Goal: Task Accomplishment & Management: Complete application form

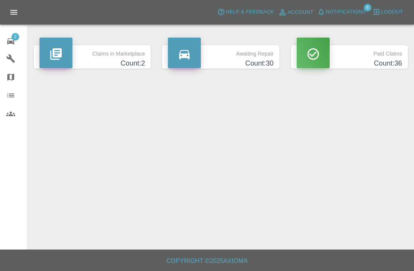
click at [10, 37] on icon at bounding box center [10, 41] width 9 height 9
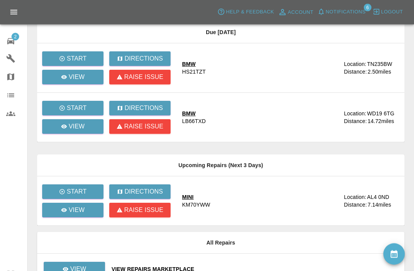
scroll to position [56, 0]
click at [82, 80] on p "View" at bounding box center [77, 76] width 16 height 9
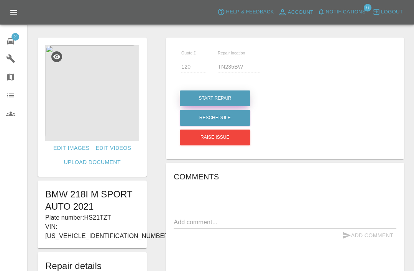
click at [239, 99] on button "Start Repair" at bounding box center [215, 98] width 70 height 16
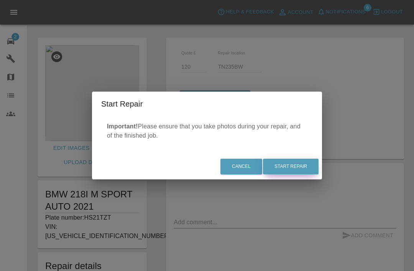
click at [301, 174] on button "Start Repair" at bounding box center [291, 167] width 56 height 16
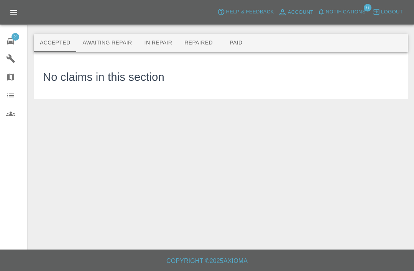
click at [11, 41] on icon at bounding box center [10, 41] width 7 height 6
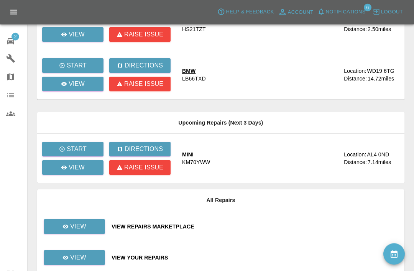
scroll to position [107, 0]
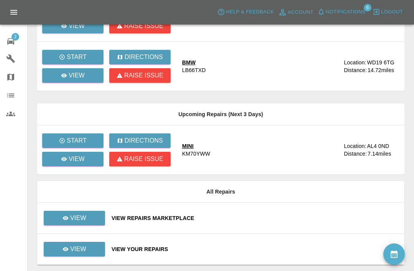
click at [285, 215] on div "View Repairs Marketplace" at bounding box center [254, 218] width 286 height 8
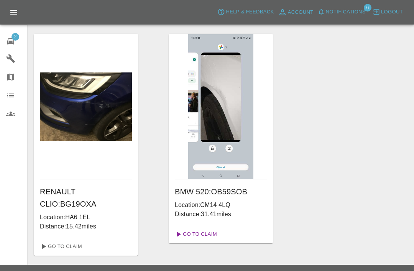
click at [201, 234] on link "Go To Claim" at bounding box center [195, 234] width 47 height 12
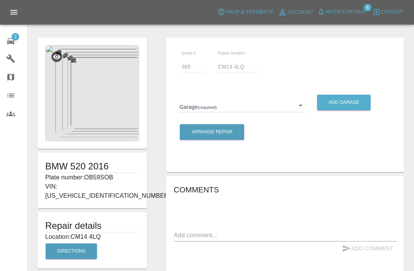
click at [100, 98] on img at bounding box center [92, 93] width 94 height 96
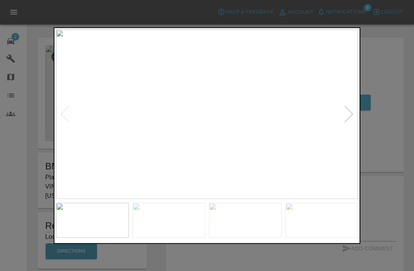
click at [349, 111] on div at bounding box center [348, 114] width 10 height 17
click at [353, 116] on div at bounding box center [348, 114] width 10 height 17
click at [348, 113] on div at bounding box center [348, 114] width 10 height 17
click at [350, 114] on div at bounding box center [348, 114] width 10 height 17
click at [381, 31] on div at bounding box center [207, 135] width 414 height 271
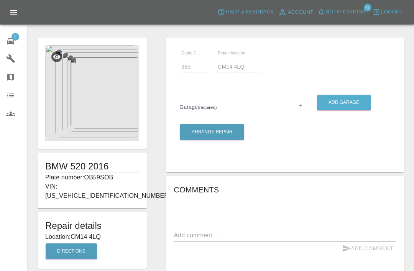
click at [301, 107] on body "Axioma Help & Feedback Account Notifications 6 Logout 2 Repair home Garages Map…" at bounding box center [207, 194] width 414 height 389
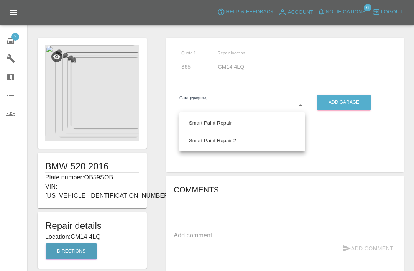
click at [234, 123] on li "Smart Paint Repair" at bounding box center [242, 123] width 122 height 18
type input "679a0979904d91245c525316"
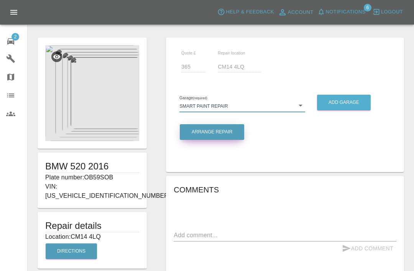
click at [231, 129] on button "Arrange Repair" at bounding box center [212, 132] width 64 height 16
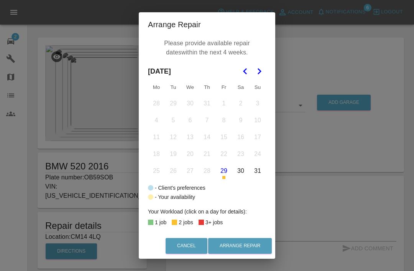
click at [262, 68] on icon "Go to the Next Month" at bounding box center [258, 71] width 9 height 9
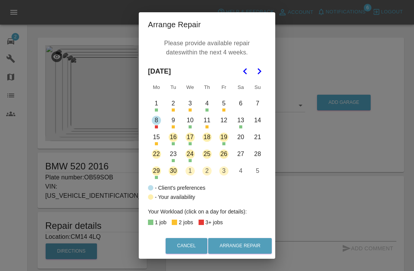
click at [159, 106] on button "1" at bounding box center [156, 103] width 16 height 16
click at [158, 101] on button "1" at bounding box center [156, 103] width 16 height 16
click at [208, 105] on button "4" at bounding box center [207, 103] width 16 height 16
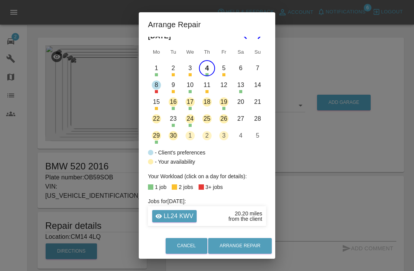
scroll to position [37, 0]
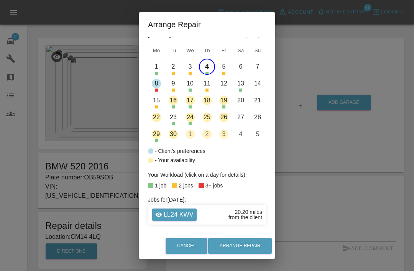
click at [211, 69] on button "4" at bounding box center [207, 67] width 16 height 16
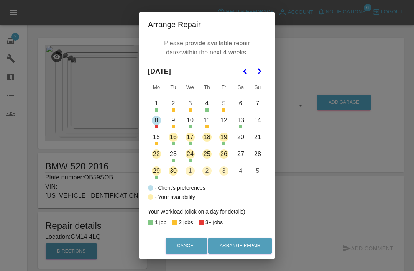
scroll to position [0, 0]
click at [160, 122] on button "8" at bounding box center [156, 120] width 16 height 16
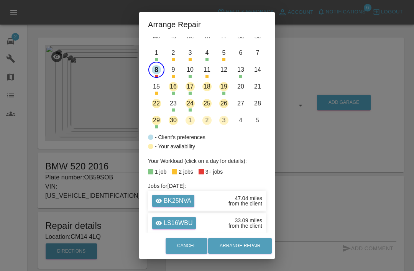
scroll to position [48, 0]
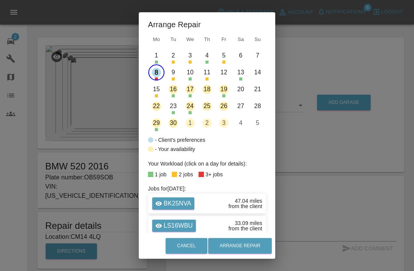
click at [159, 71] on button "8" at bounding box center [156, 72] width 16 height 16
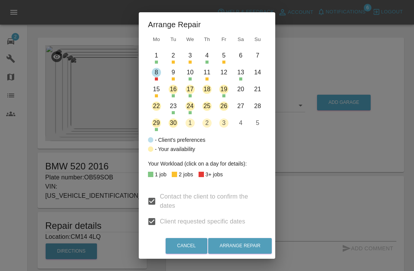
click at [187, 75] on button "10" at bounding box center [190, 72] width 16 height 16
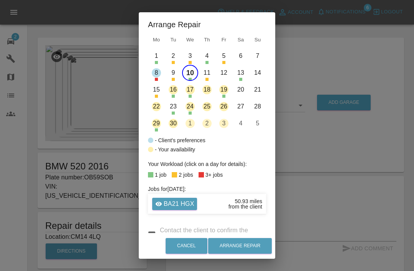
scroll to position [46, 0]
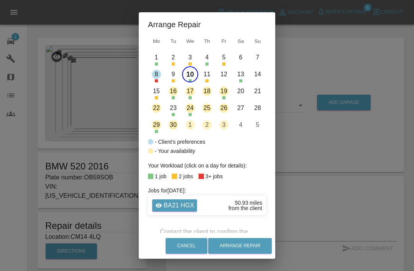
click at [191, 75] on button "10" at bounding box center [190, 74] width 16 height 16
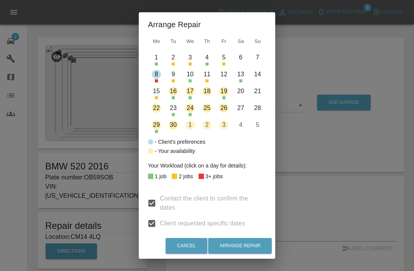
click at [253, 142] on div "- Client's preferences - Your availability" at bounding box center [207, 146] width 118 height 18
click at [159, 77] on button "8" at bounding box center [156, 74] width 16 height 16
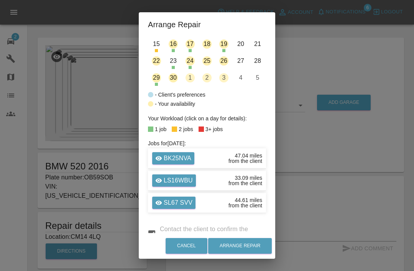
scroll to position [94, 0]
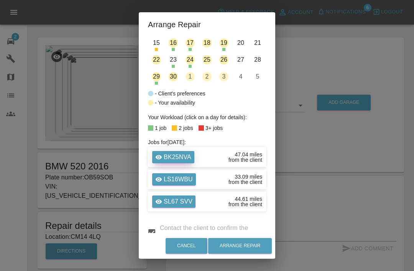
click at [184, 154] on p "BK25NVA" at bounding box center [178, 156] width 28 height 9
type input "170"
type input "Mk429gg"
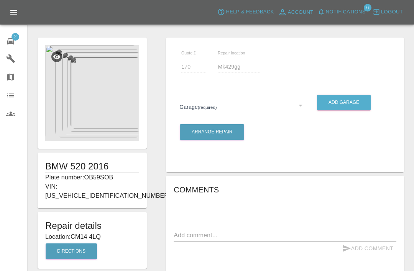
type input "365"
type input "CM14 4LQ"
click at [226, 131] on button "Arrange Repair" at bounding box center [212, 132] width 64 height 16
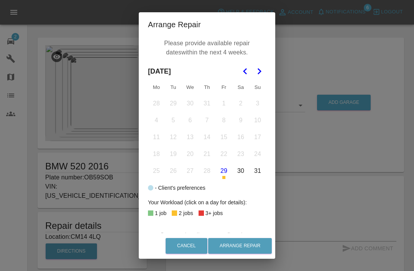
click at [259, 72] on polygon "Go to the Next Month" at bounding box center [259, 71] width 4 height 6
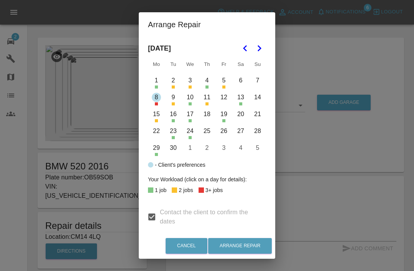
scroll to position [24, 0]
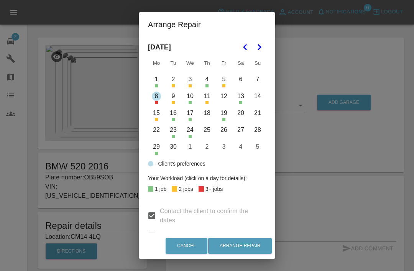
click at [156, 101] on button "8" at bounding box center [156, 96] width 16 height 16
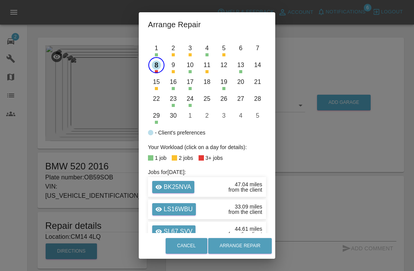
scroll to position [48, 0]
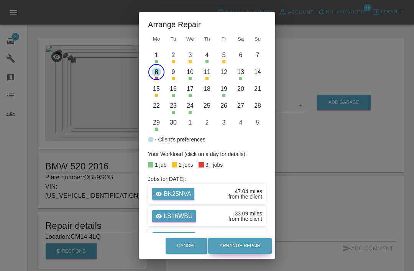
click at [241, 244] on button "Arrange Repair" at bounding box center [240, 246] width 64 height 16
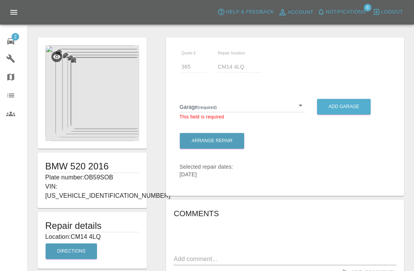
click at [299, 105] on body "Axioma Help & Feedback Account Notifications 6 Logout 2 Repair home Garages Map…" at bounding box center [207, 207] width 414 height 414
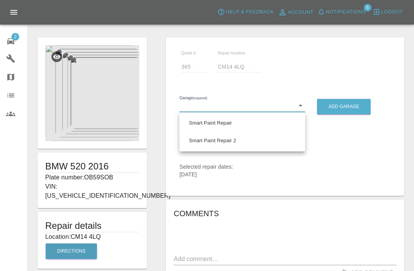
click at [265, 141] on li "Smart Paint Repair 2" at bounding box center [242, 141] width 122 height 18
type input "68777e42aa6a988063456d0d"
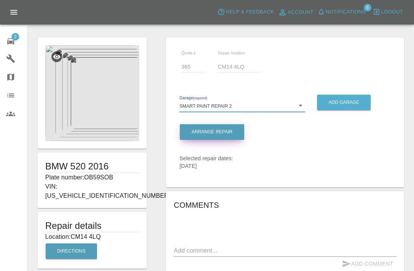
click at [228, 131] on button "Arrange Repair" at bounding box center [212, 132] width 64 height 16
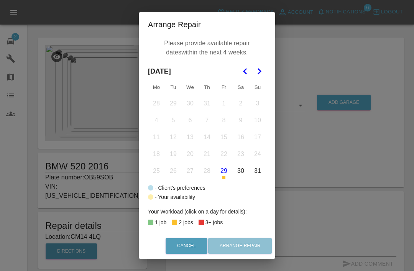
click at [260, 69] on icon "Go to the Next Month" at bounding box center [258, 71] width 9 height 9
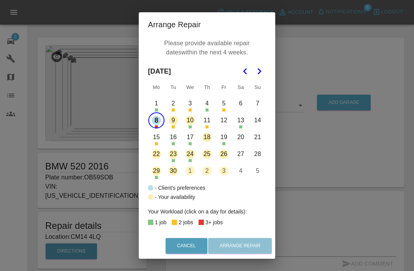
click at [159, 118] on button "8" at bounding box center [156, 120] width 16 height 16
click at [158, 118] on button "8" at bounding box center [156, 120] width 16 height 16
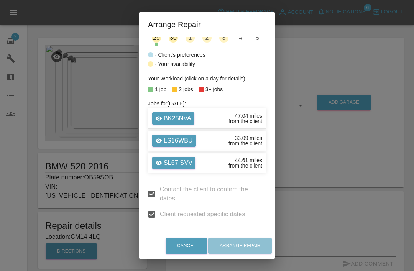
scroll to position [133, 0]
click at [252, 242] on div "Cancel Arrange Repair" at bounding box center [207, 246] width 136 height 26
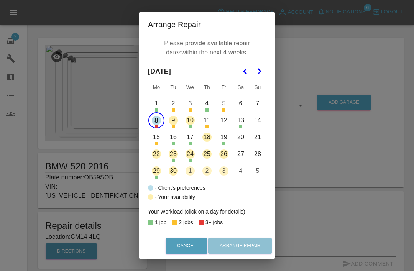
scroll to position [0, 0]
click at [303, 48] on div "Arrange Repair Please provide available repair dates within the next 4 weeks. S…" at bounding box center [207, 135] width 414 height 271
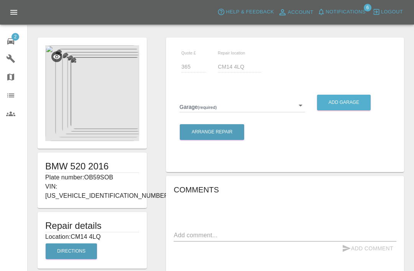
click at [299, 106] on body "Axioma Help & Feedback Account Notifications 6 Logout 2 Repair home Garages Map…" at bounding box center [207, 194] width 414 height 389
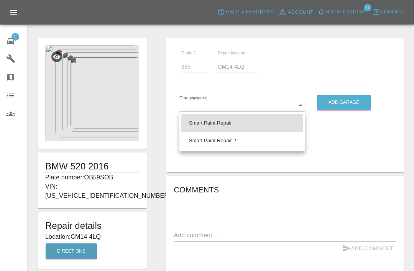
click at [266, 140] on li "Smart Paint Repair 2" at bounding box center [242, 141] width 122 height 18
type input "68777e42aa6a988063456d0d"
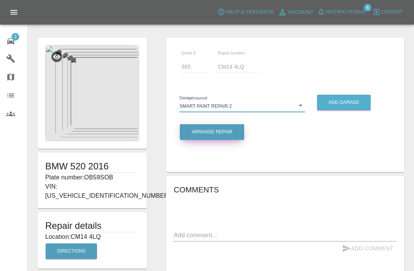
click at [220, 131] on button "Arrange Repair" at bounding box center [212, 132] width 64 height 16
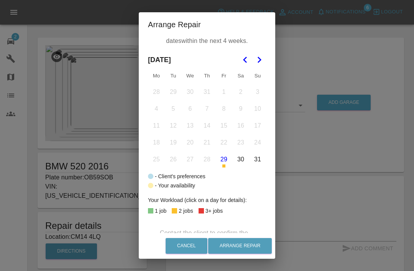
scroll to position [7, 0]
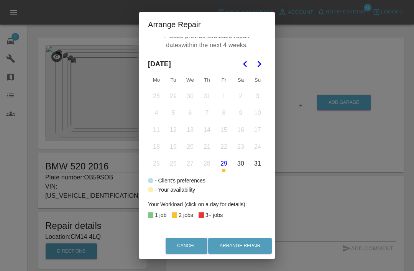
click at [263, 61] on icon "Go to the Next Month" at bounding box center [258, 63] width 9 height 9
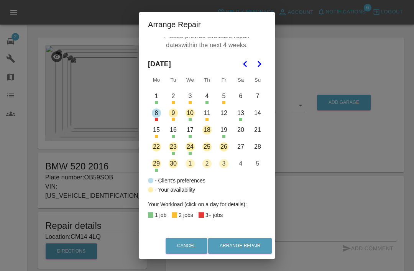
click at [158, 113] on button "8" at bounding box center [156, 113] width 16 height 16
click at [265, 242] on button "Arrange Repair" at bounding box center [240, 246] width 64 height 16
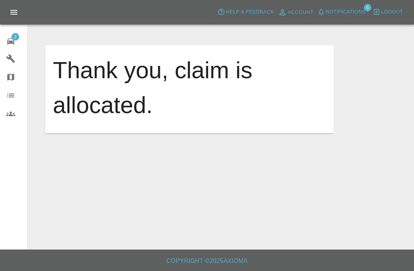
click at [16, 34] on span "2" at bounding box center [15, 37] width 8 height 8
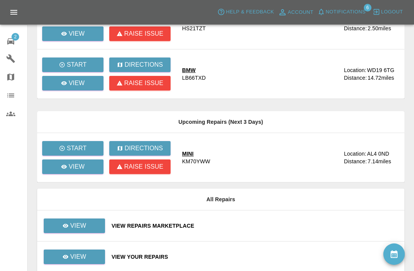
scroll to position [107, 0]
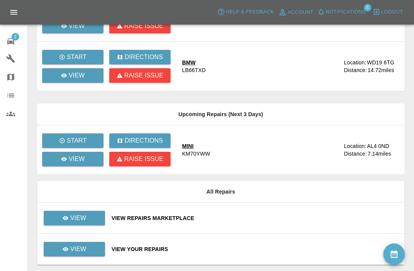
click at [276, 217] on div "View Repairs Marketplace" at bounding box center [254, 218] width 286 height 8
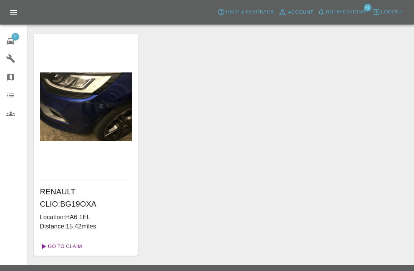
click at [72, 247] on link "Go To Claim" at bounding box center [60, 246] width 47 height 12
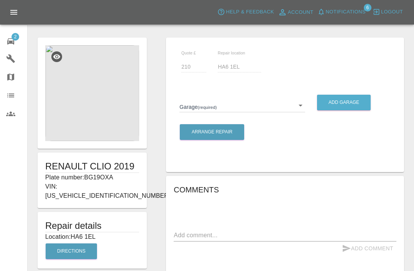
click at [399, 34] on div "Quote £ 210 Repair location HA6 1EL Garage (required) ​ Add garage Arrange Repa…" at bounding box center [284, 213] width 257 height 358
click at [331, 13] on span "Notifications" at bounding box center [345, 12] width 40 height 9
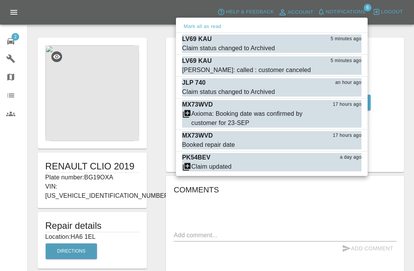
click at [348, 48] on button "Mark as read" at bounding box center [344, 48] width 34 height 9
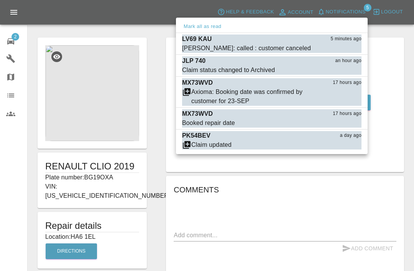
click at [352, 50] on button "Mark as read" at bounding box center [344, 48] width 34 height 9
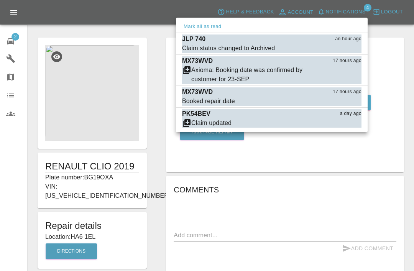
click at [353, 48] on button "Mark as read" at bounding box center [344, 48] width 34 height 9
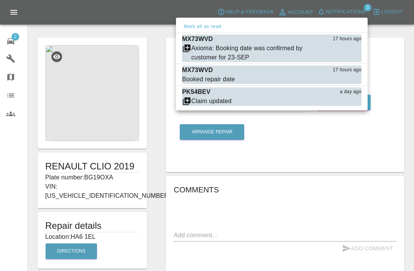
click at [399, 32] on div at bounding box center [207, 135] width 414 height 271
